Goal: Navigation & Orientation: Find specific page/section

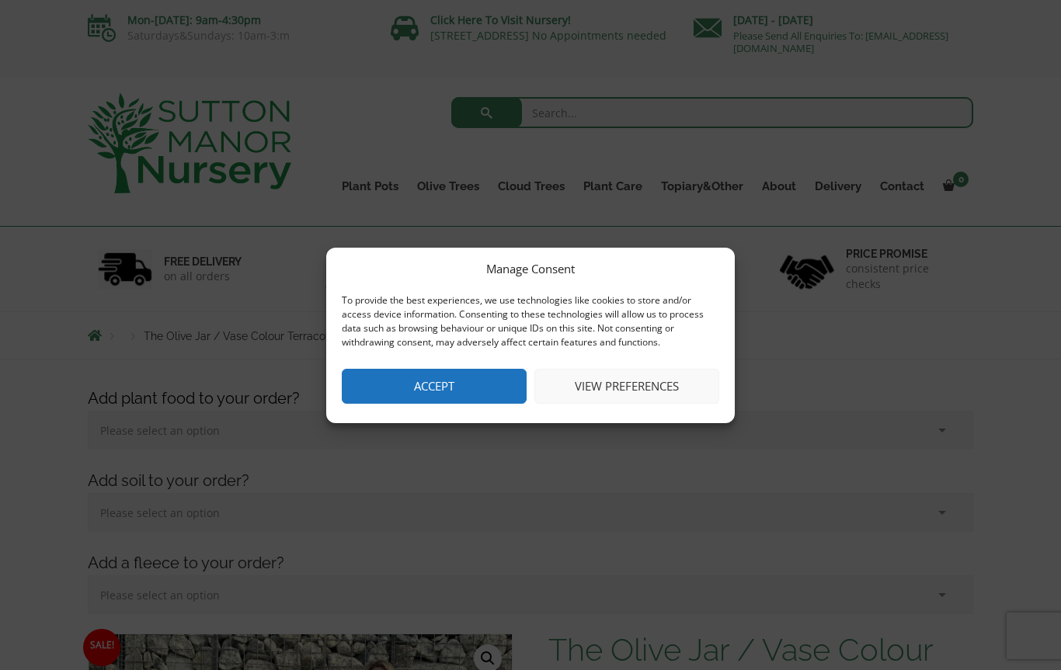
click at [68, 77] on div "Manage Consent To provide the best experiences, we use technologies like cookie…" at bounding box center [530, 335] width 1061 height 670
click at [675, 397] on button "View preferences" at bounding box center [626, 386] width 185 height 35
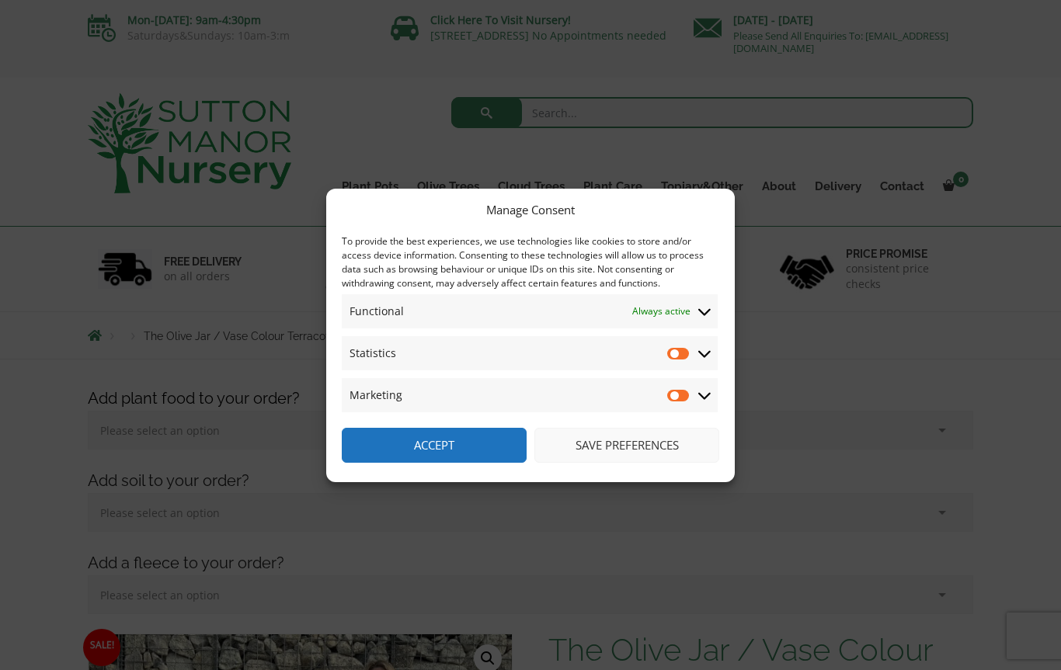
click at [682, 359] on input "Statistics" at bounding box center [678, 353] width 23 height 16
checkbox input "true"
click at [682, 401] on input "Marketing" at bounding box center [678, 395] width 23 height 16
click at [667, 398] on input "Marketing" at bounding box center [678, 395] width 23 height 16
checkbox input "false"
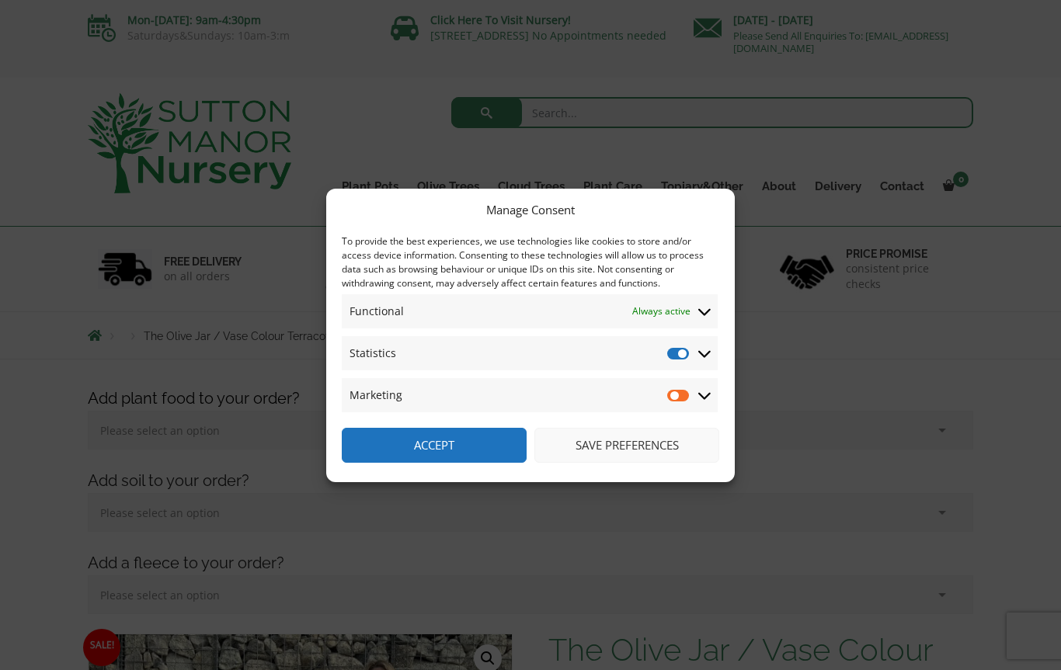
click at [661, 358] on span "Statistics Statistics" at bounding box center [530, 353] width 376 height 34
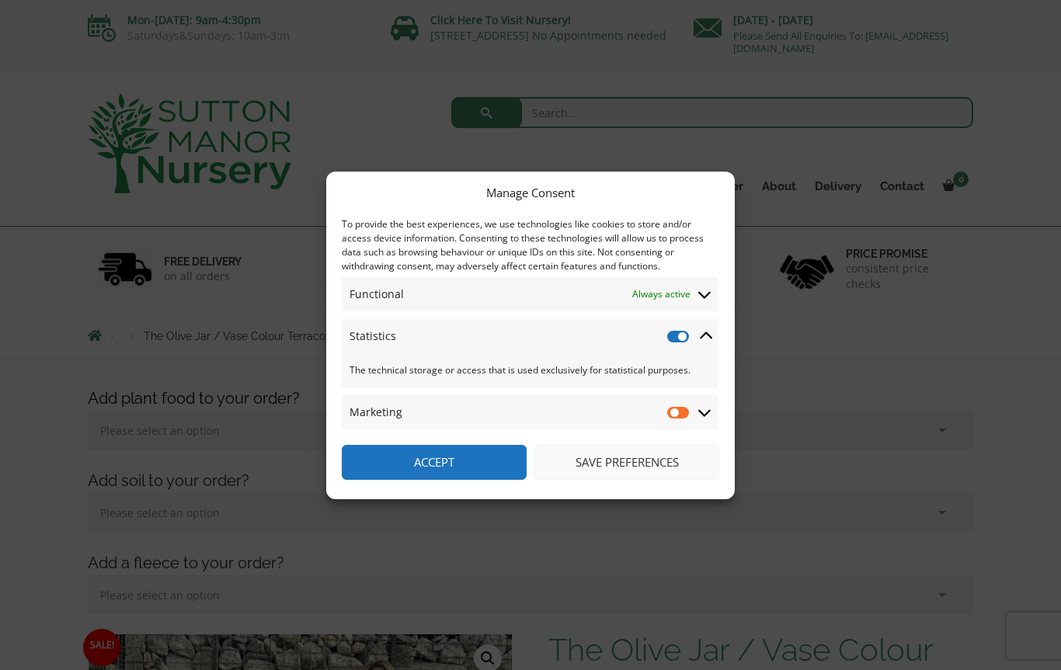
click at [672, 342] on input "Statistics" at bounding box center [678, 336] width 23 height 16
checkbox input "false"
click at [838, 413] on div "Manage Consent To provide the best experiences, we use technologies like cookie…" at bounding box center [530, 335] width 1061 height 670
click at [682, 460] on button "Save preferences" at bounding box center [626, 462] width 185 height 35
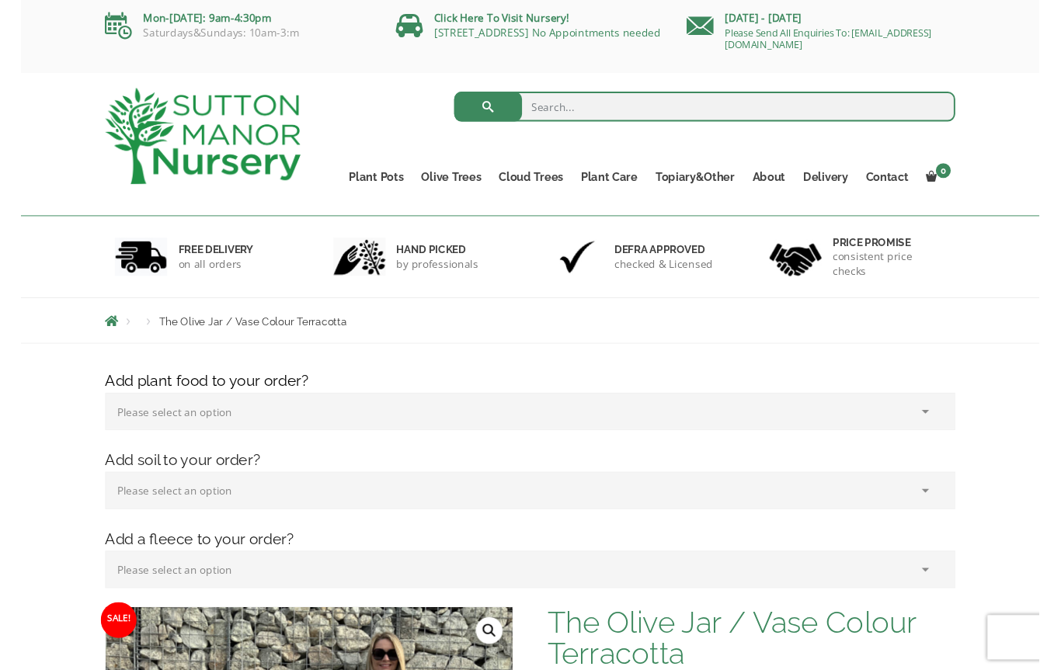
scroll to position [1, 0]
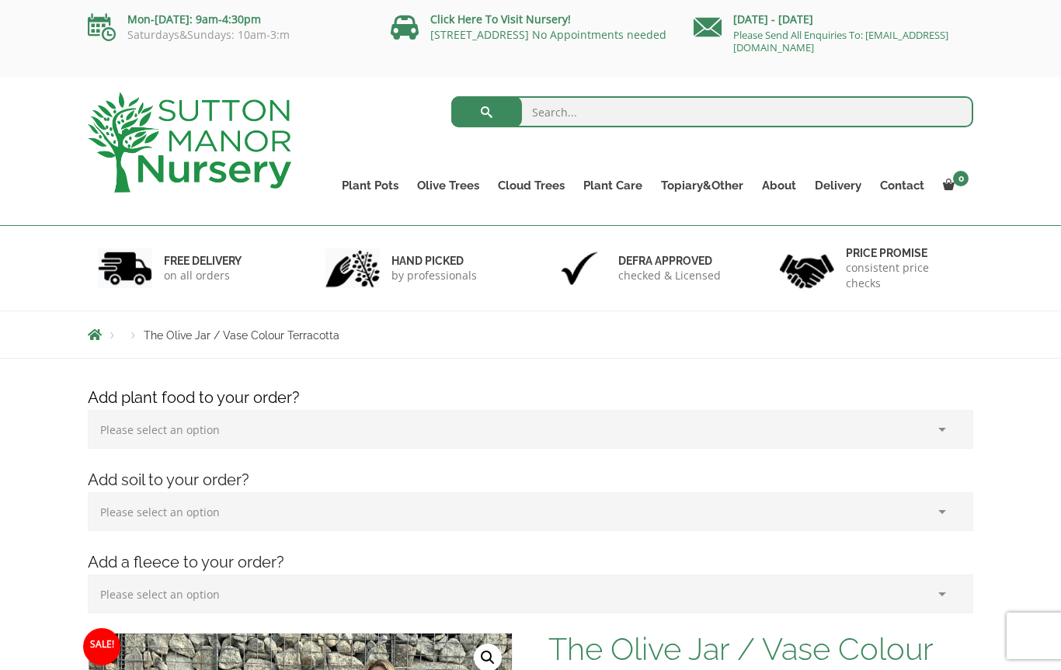
click at [468, 21] on link "Click Here To Visit Nursery!" at bounding box center [500, 19] width 141 height 15
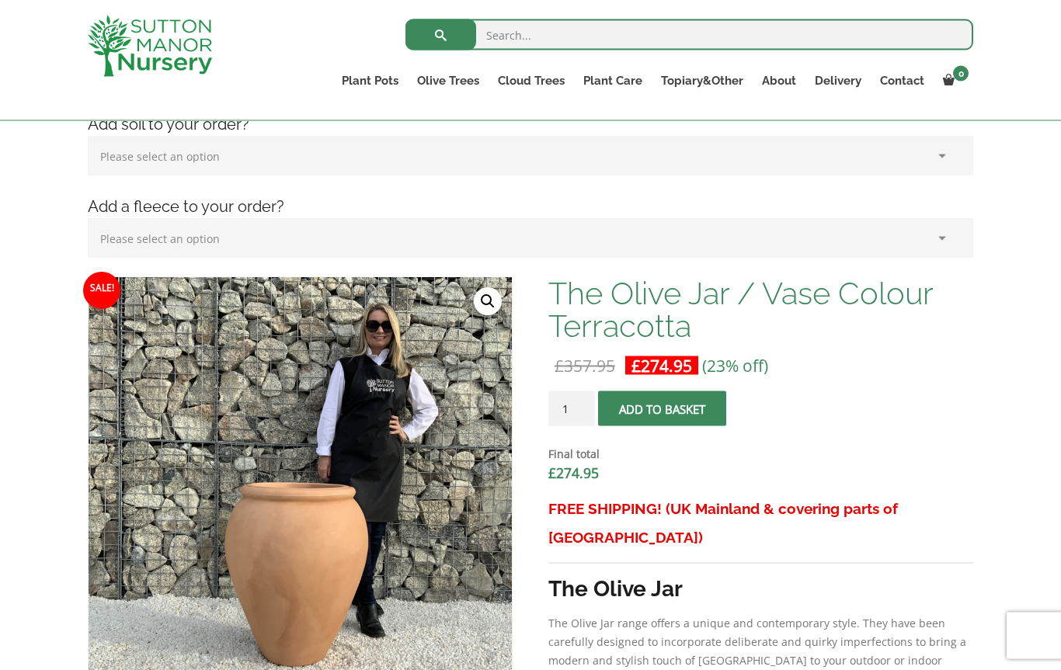
scroll to position [325, 0]
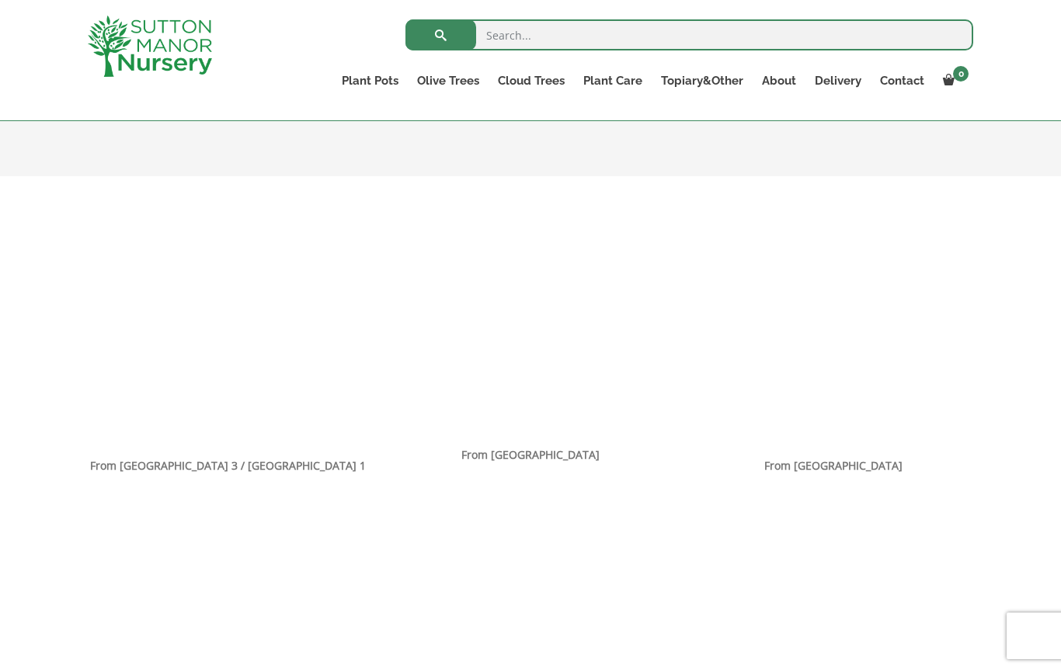
scroll to position [887, 0]
